Goal: Check status: Check status

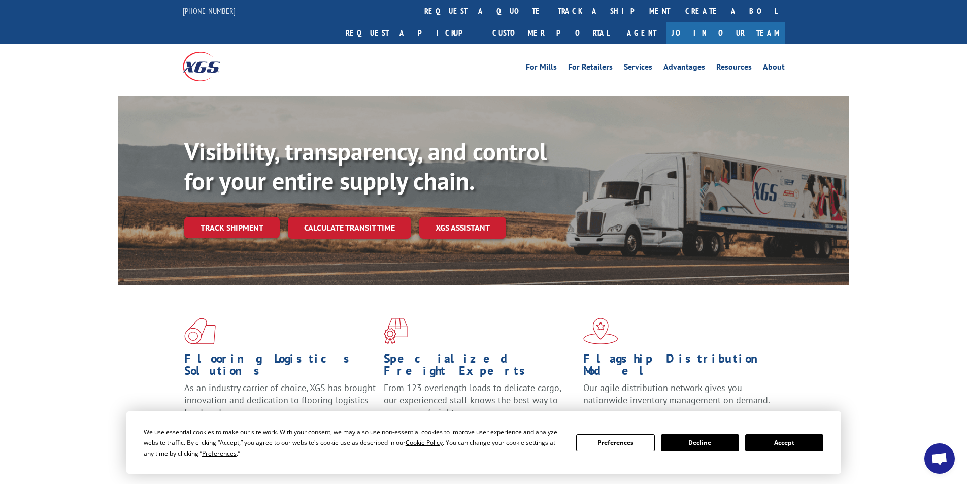
click at [550, 10] on link "track a shipment" at bounding box center [613, 11] width 127 height 22
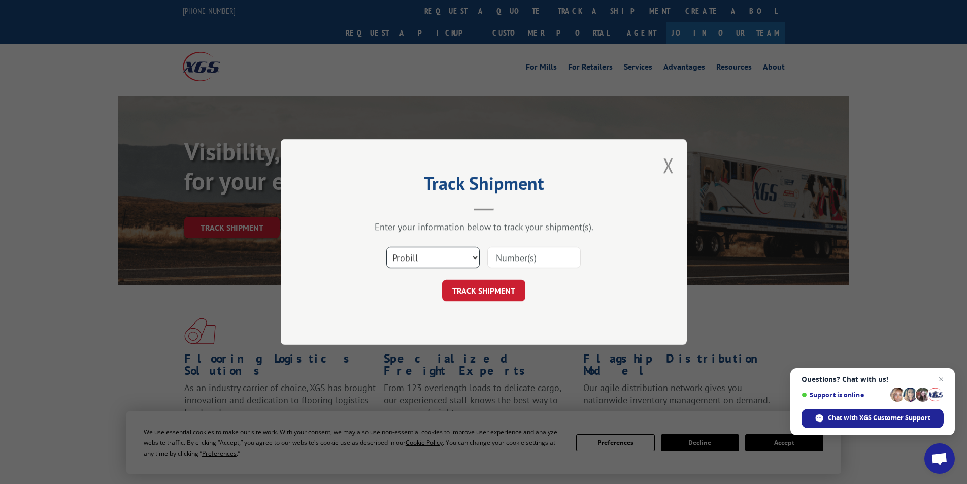
click at [477, 257] on select "Select category... Probill BOL PO" at bounding box center [432, 257] width 93 height 21
select select "po"
click at [386, 247] on select "Select category... Probill BOL PO" at bounding box center [432, 257] width 93 height 21
click at [517, 248] on input at bounding box center [533, 257] width 93 height 21
type input "hx009029"
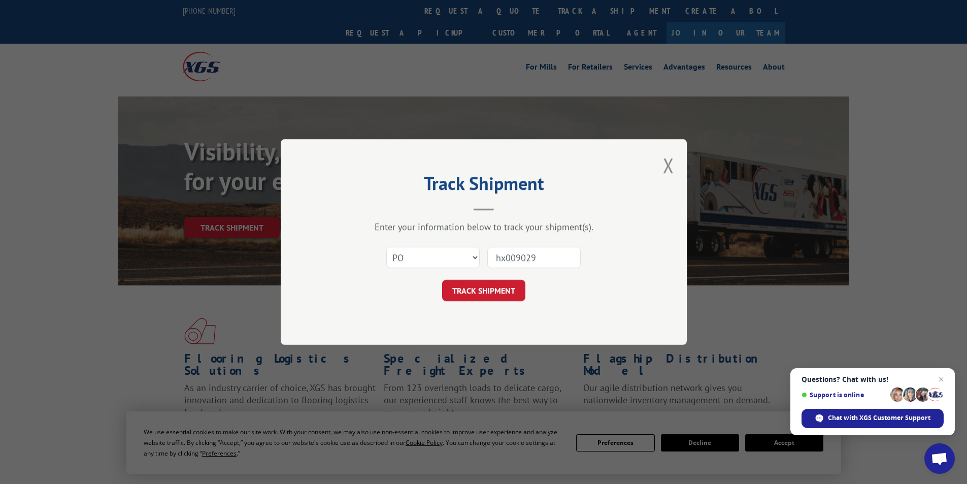
click button "TRACK SHIPMENT" at bounding box center [483, 290] width 83 height 21
